Goal: Find specific page/section: Find specific page/section

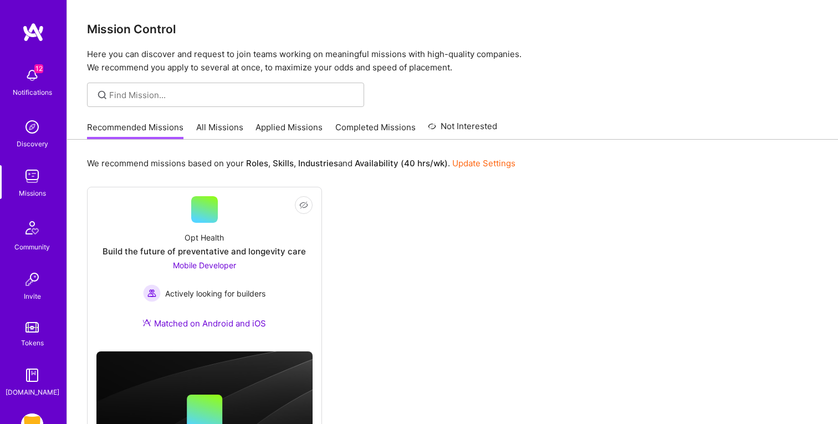
scroll to position [11, 0]
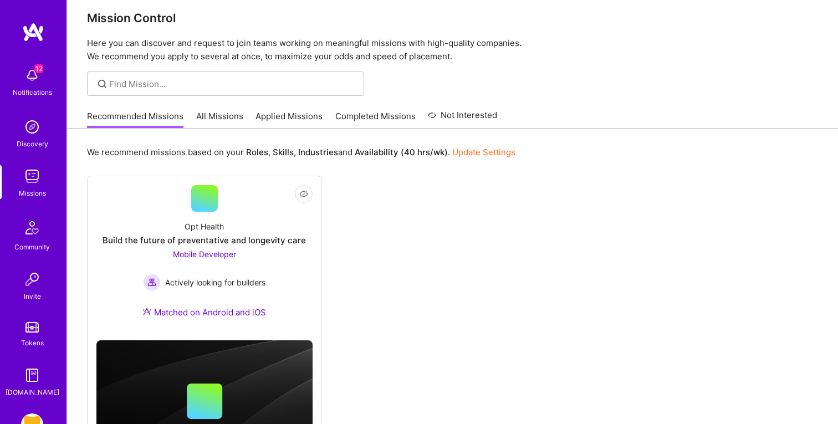
click at [33, 415] on img at bounding box center [32, 424] width 22 height 22
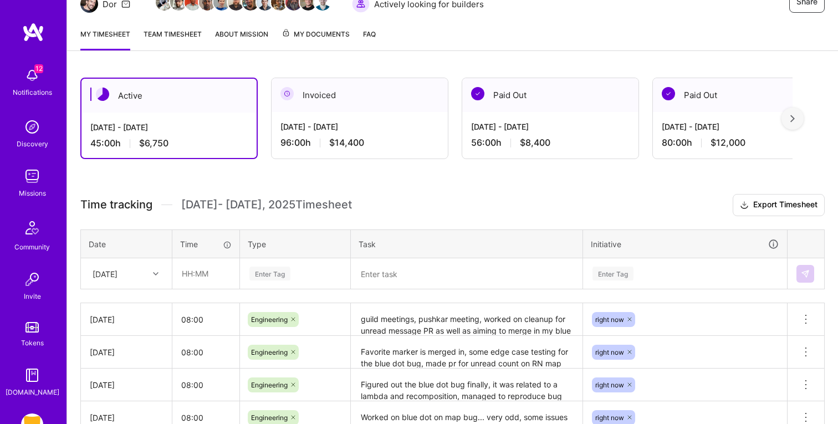
scroll to position [105, 0]
